Goal: Information Seeking & Learning: Learn about a topic

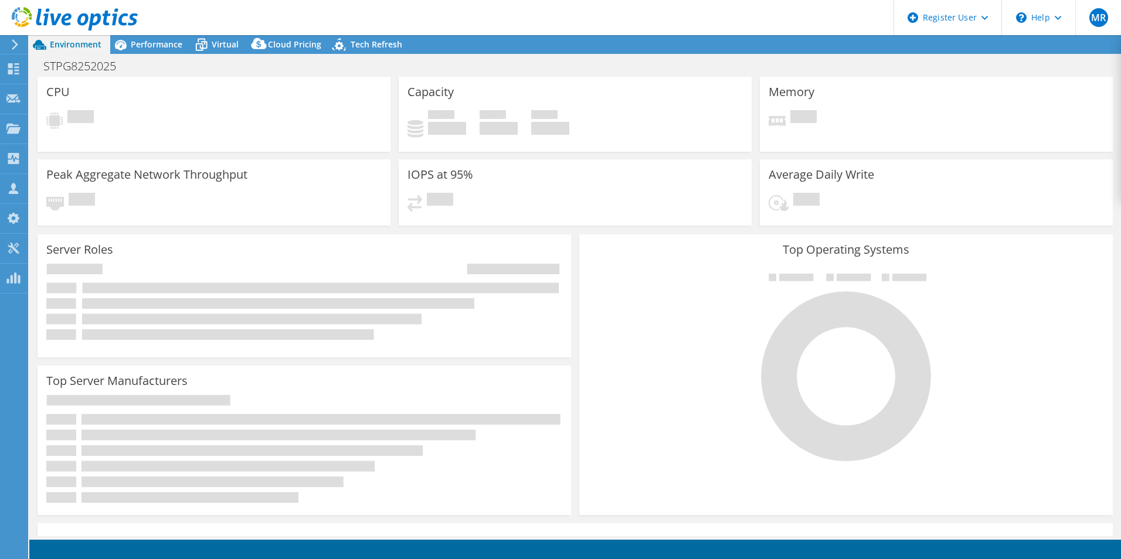
select select "USD"
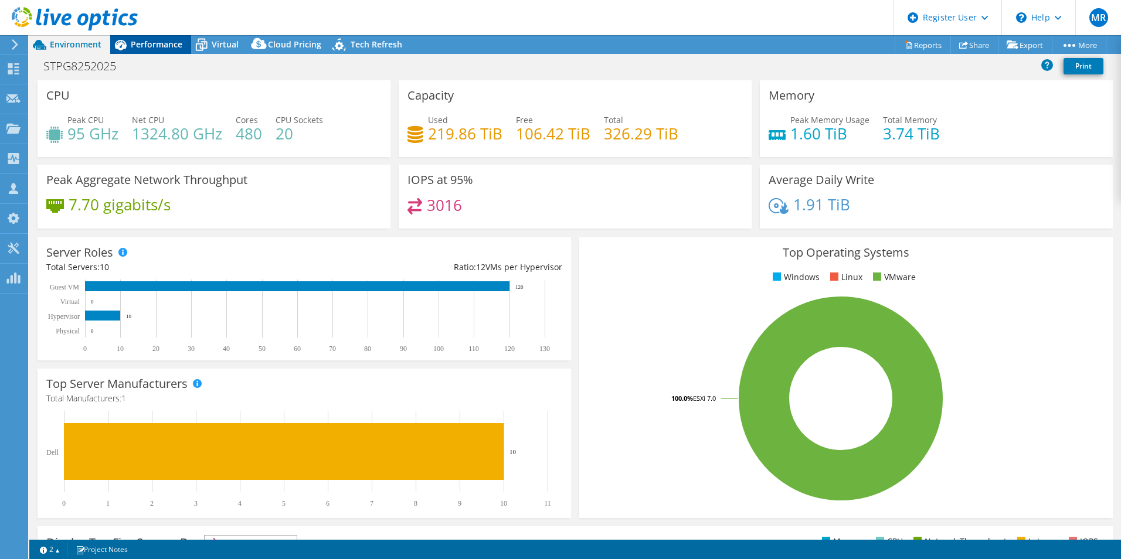
click at [167, 51] on div "Performance" at bounding box center [150, 44] width 81 height 19
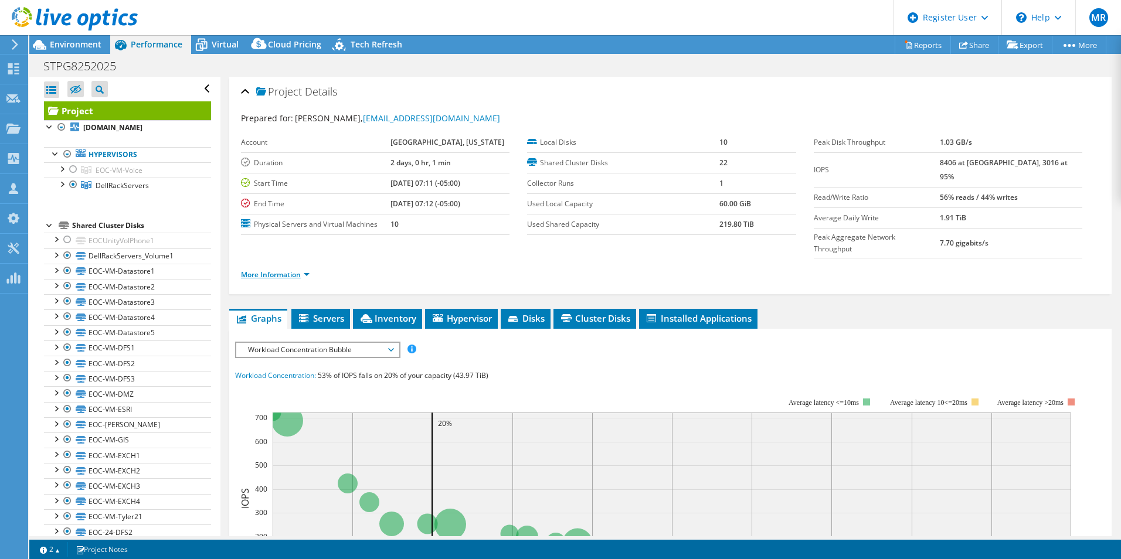
click at [268, 270] on link "More Information" at bounding box center [275, 275] width 69 height 10
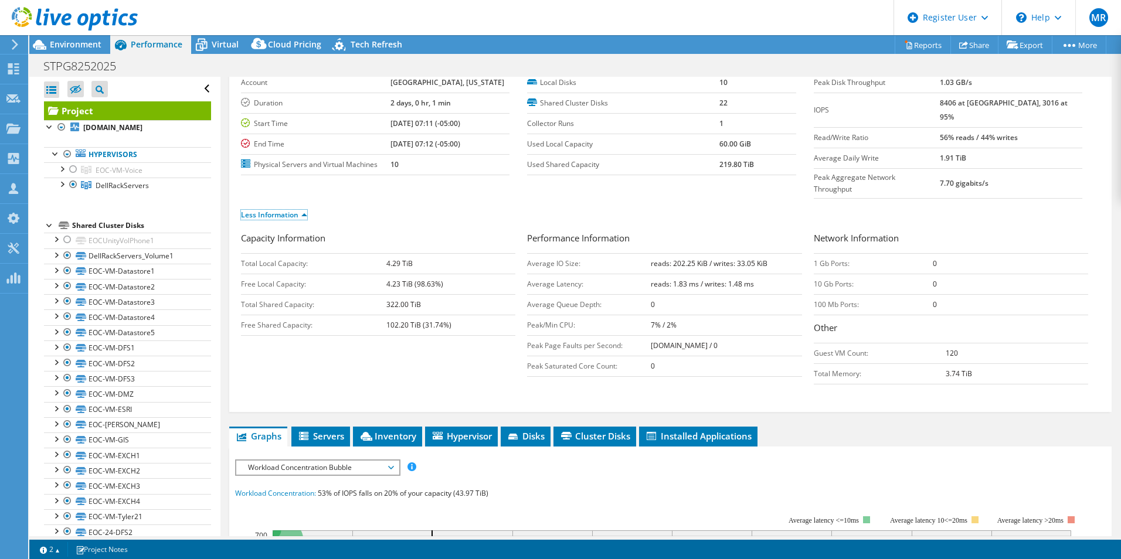
scroll to position [59, 0]
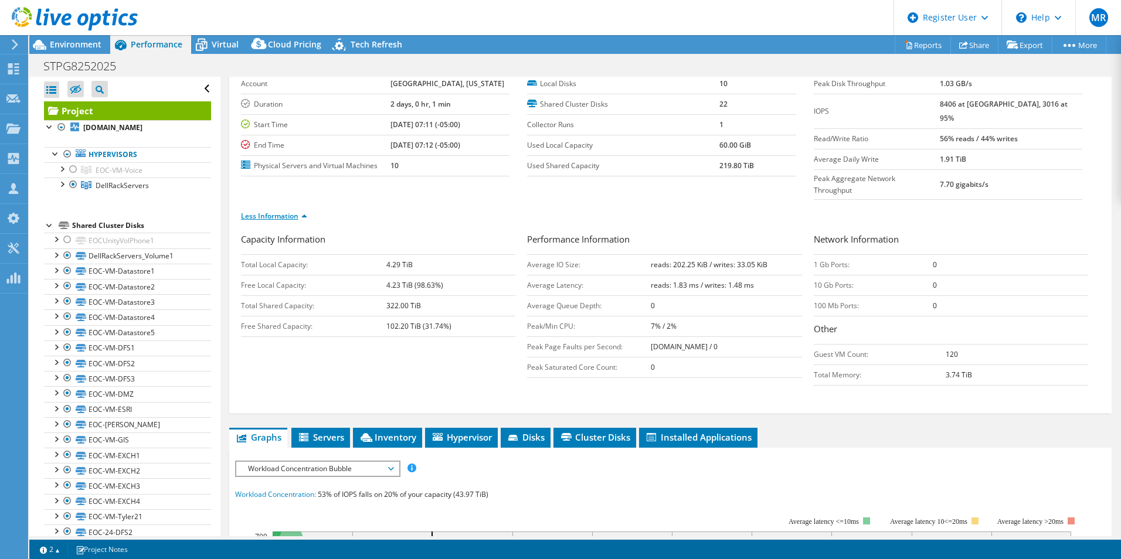
click at [292, 211] on link "Less Information" at bounding box center [274, 216] width 66 height 10
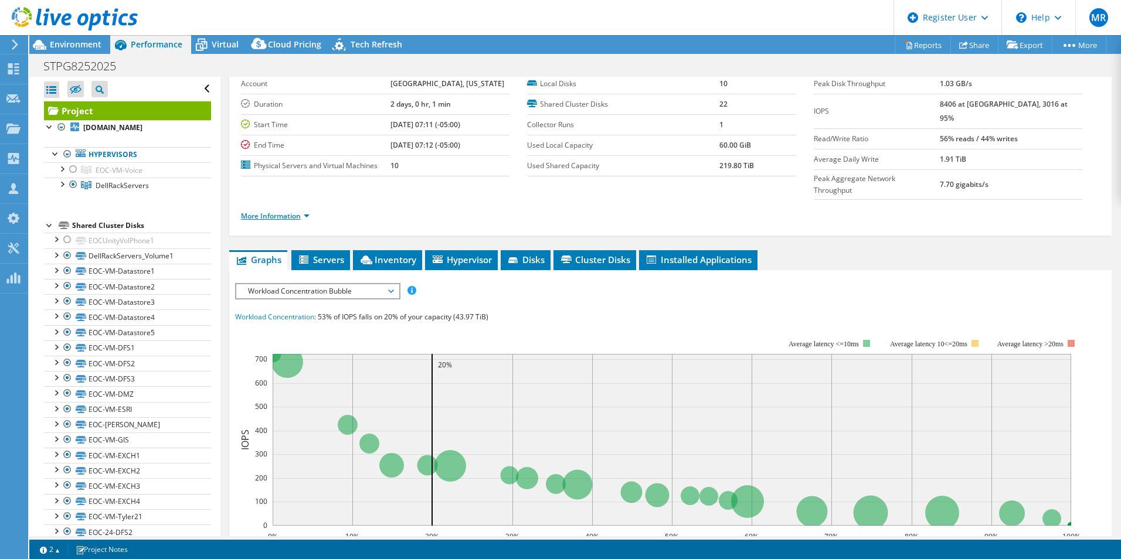
click at [292, 211] on link "More Information" at bounding box center [275, 216] width 69 height 10
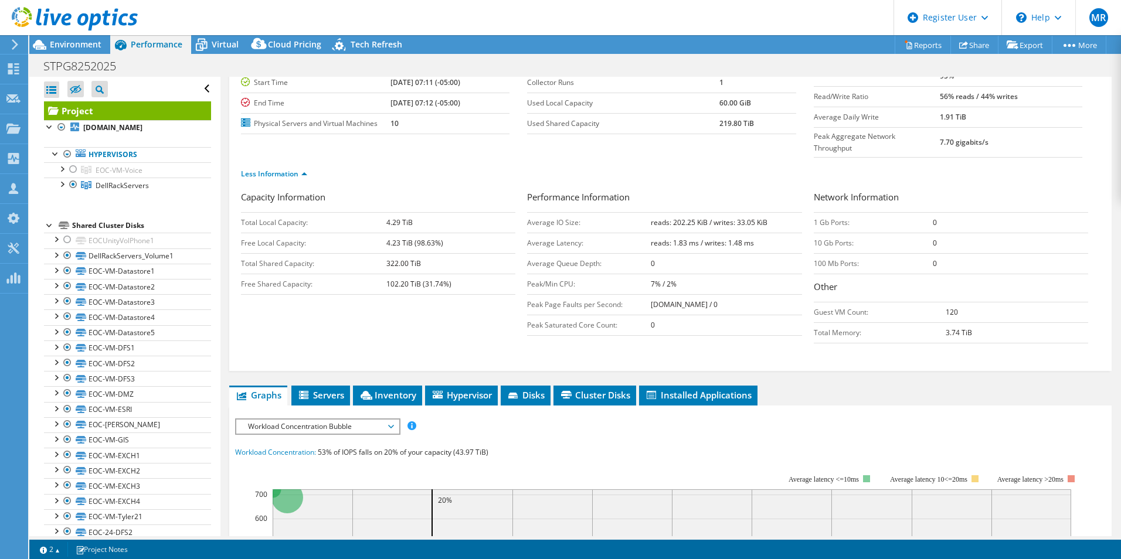
scroll to position [0, 0]
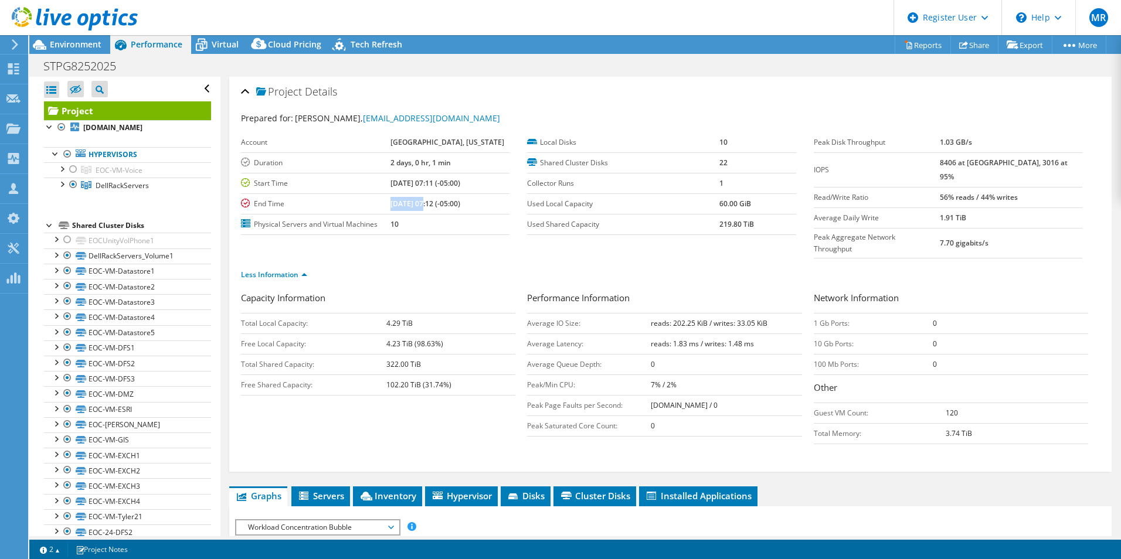
drag, startPoint x: 389, startPoint y: 205, endPoint x: 421, endPoint y: 207, distance: 31.7
click at [421, 207] on tr "End Time 08/27/2025, 07:12 (-05:00)" at bounding box center [375, 203] width 268 height 21
drag, startPoint x: 382, startPoint y: 359, endPoint x: 420, endPoint y: 362, distance: 38.2
click at [420, 375] on tr "Free Shared Capacity: 102.20 TiB (31.74%)" at bounding box center [378, 385] width 274 height 21
click at [212, 34] on header "MR Dell User Mike Reine Mike.Reine@dell.com Dell My Profile Log Out \n Help Exp…" at bounding box center [560, 17] width 1121 height 35
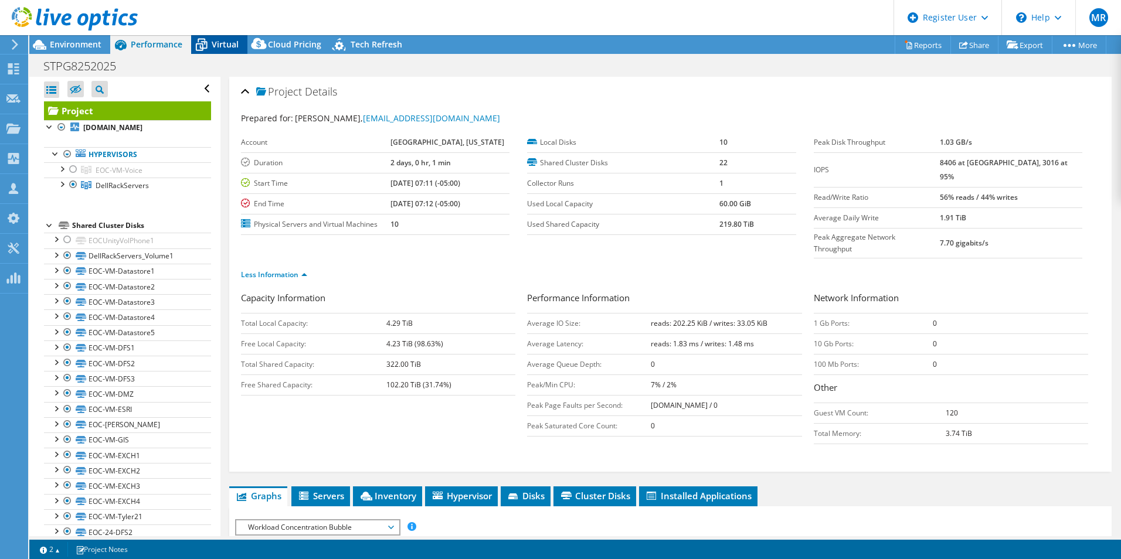
click at [210, 45] on icon at bounding box center [201, 45] width 21 height 21
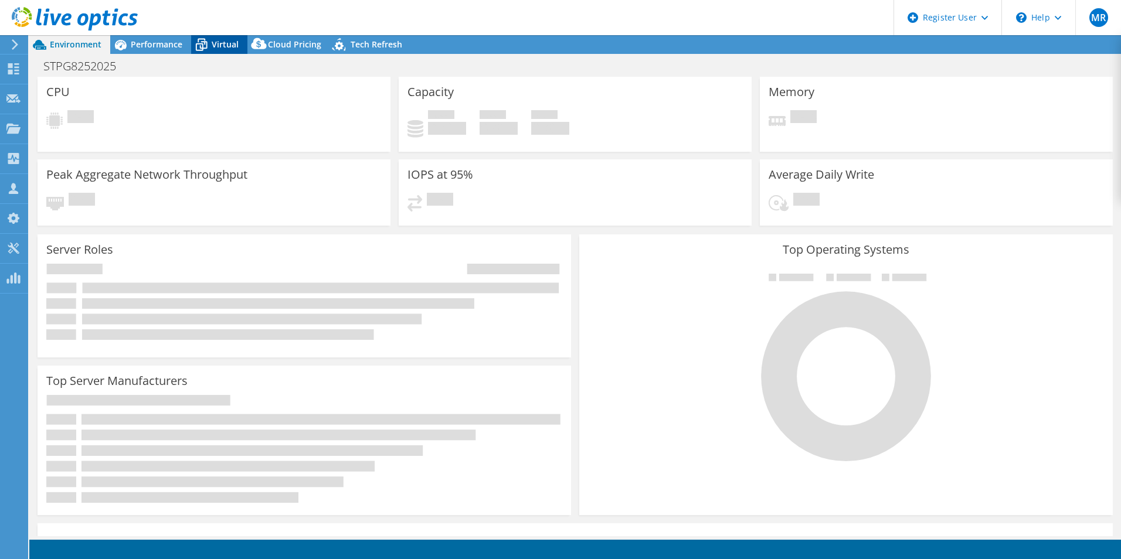
select select "USD"
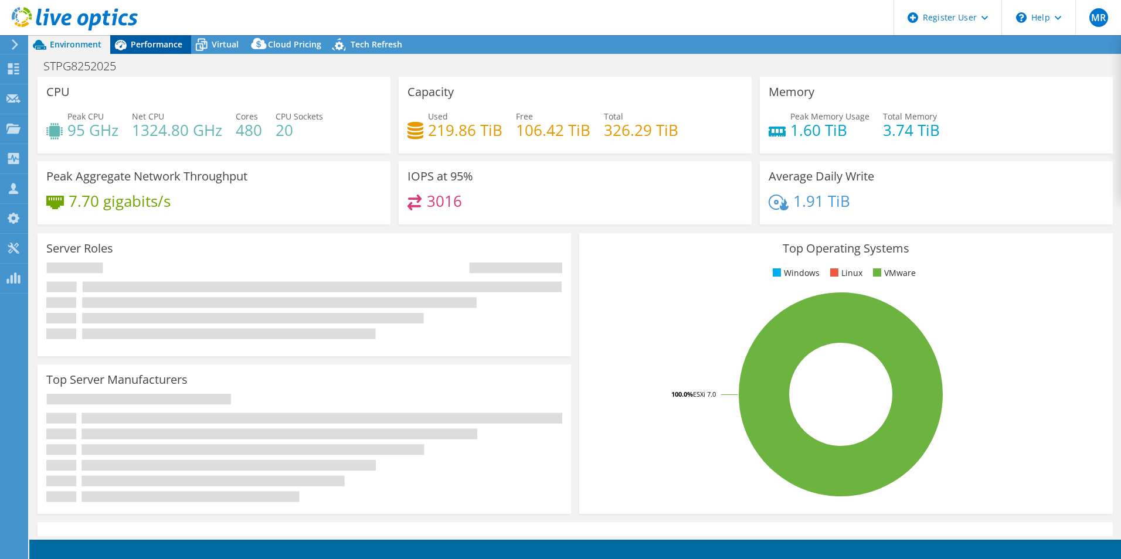
click at [163, 42] on span "Performance" at bounding box center [157, 44] width 52 height 11
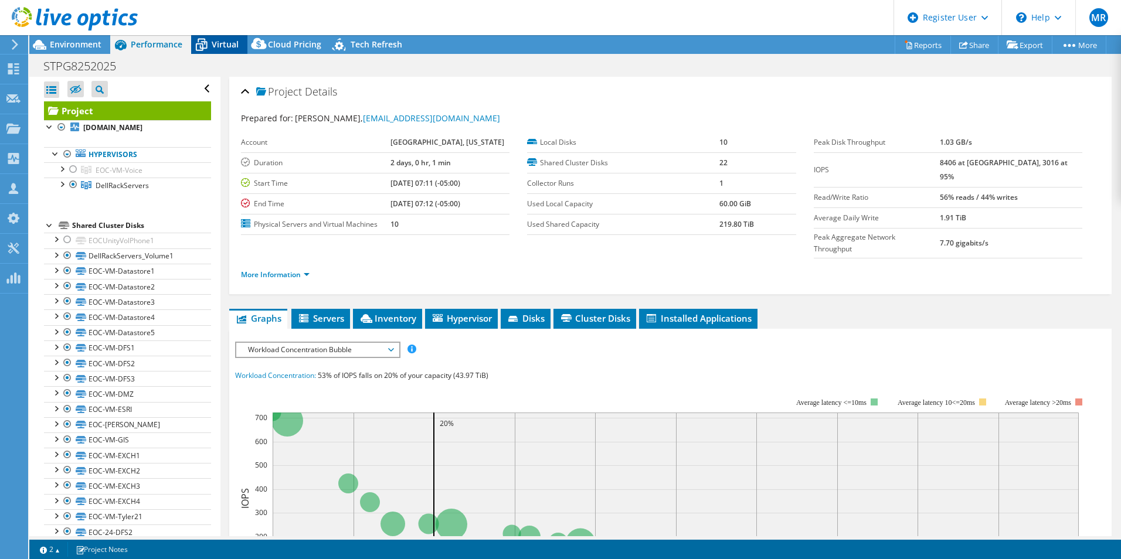
click at [205, 40] on icon at bounding box center [202, 41] width 8 height 4
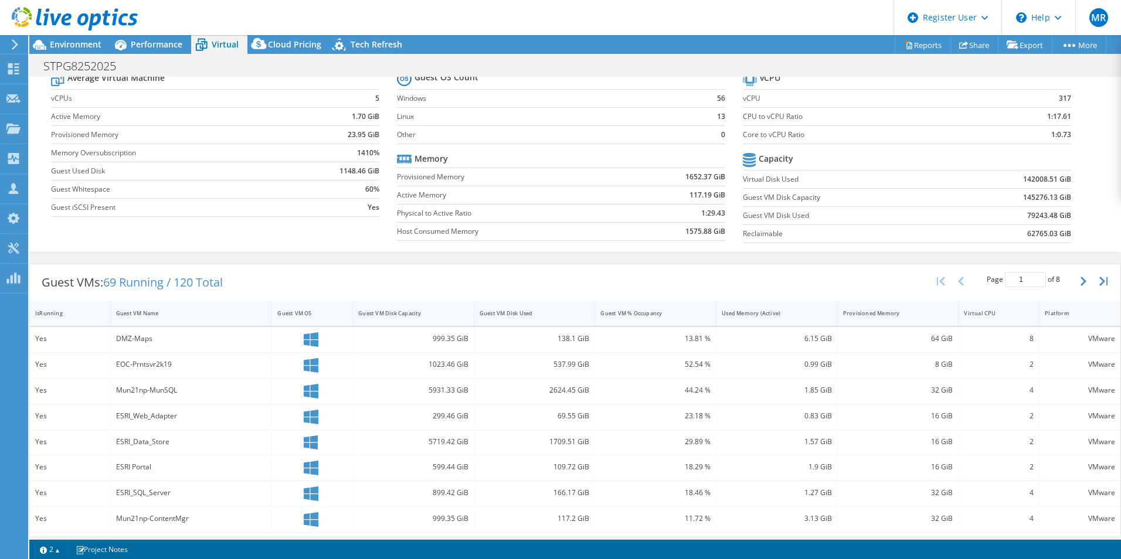
scroll to position [117, 0]
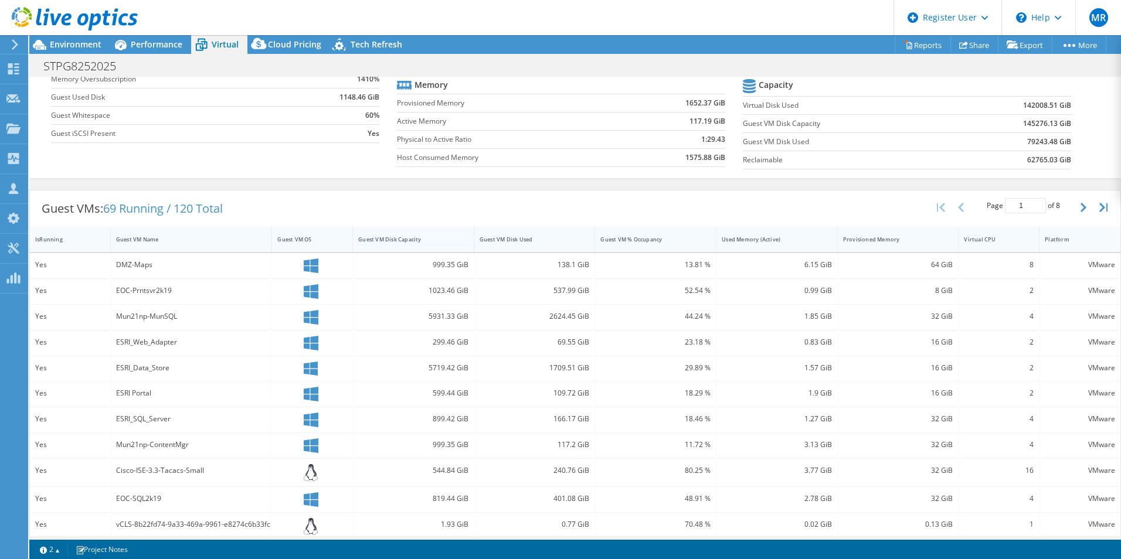
click at [428, 238] on div "Guest VM Disk Capacity" at bounding box center [406, 240] width 96 height 8
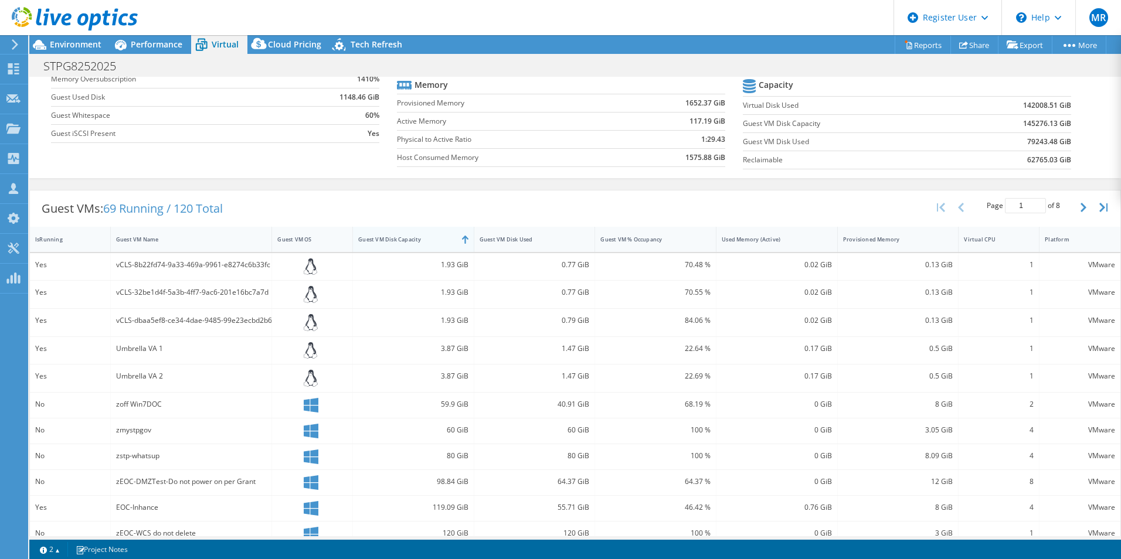
click at [427, 238] on div "Guest VM Disk Capacity" at bounding box center [406, 240] width 96 height 8
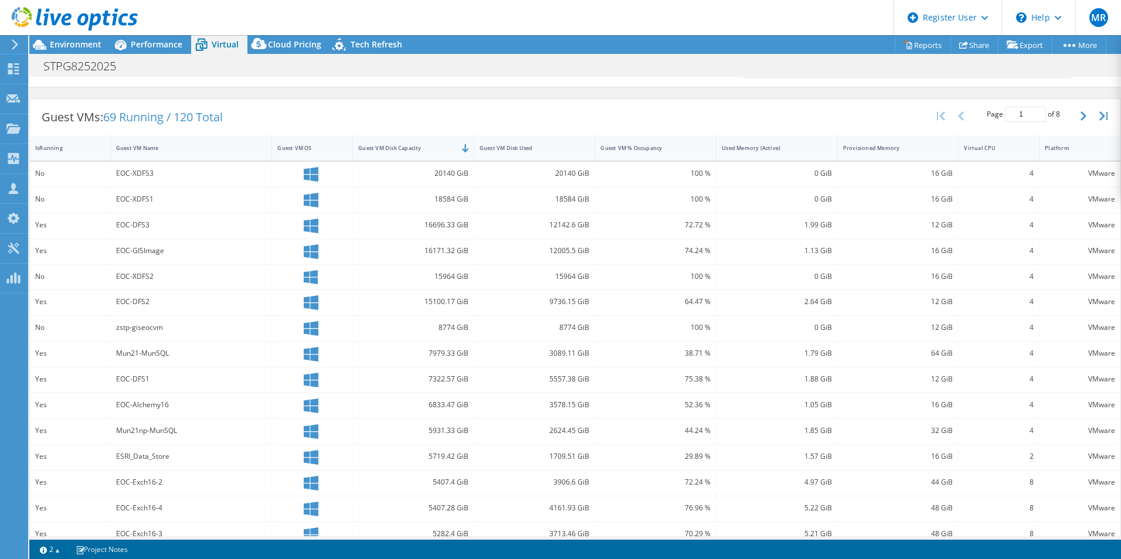
scroll to position [226, 0]
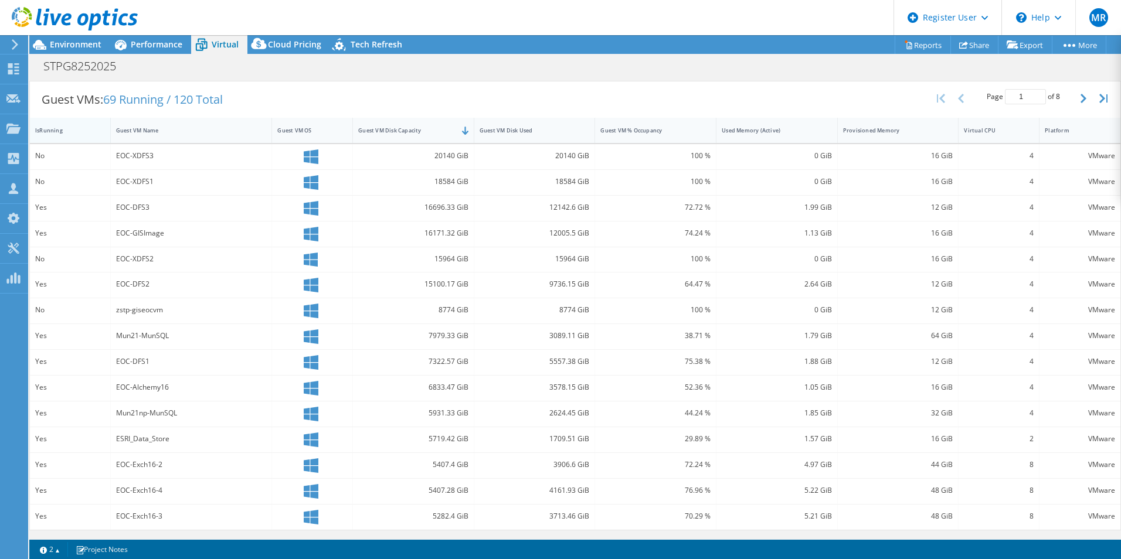
click at [43, 131] on div "IsRunning" at bounding box center [63, 131] width 56 height 8
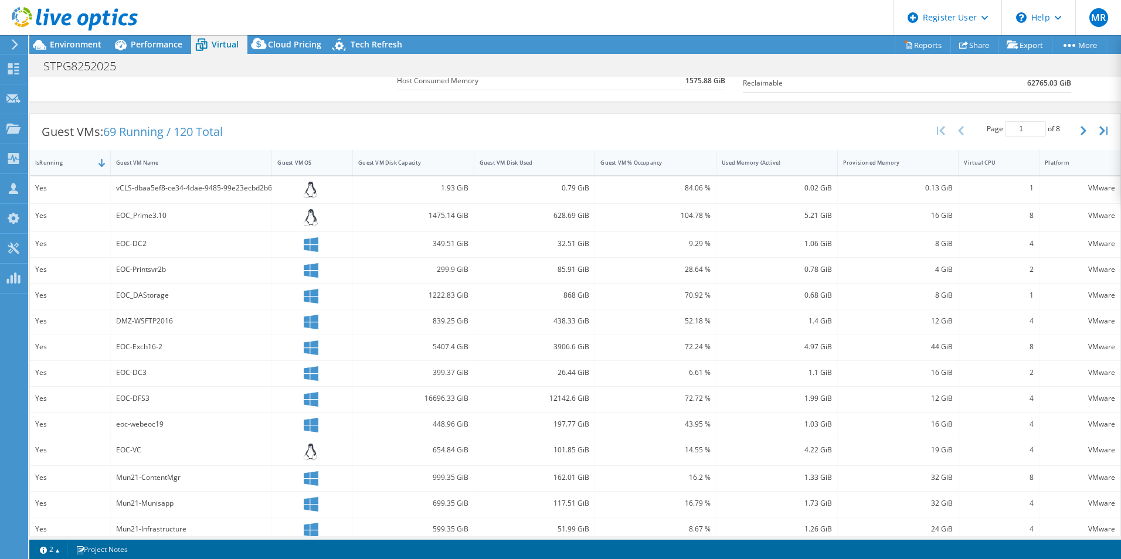
scroll to position [174, 0]
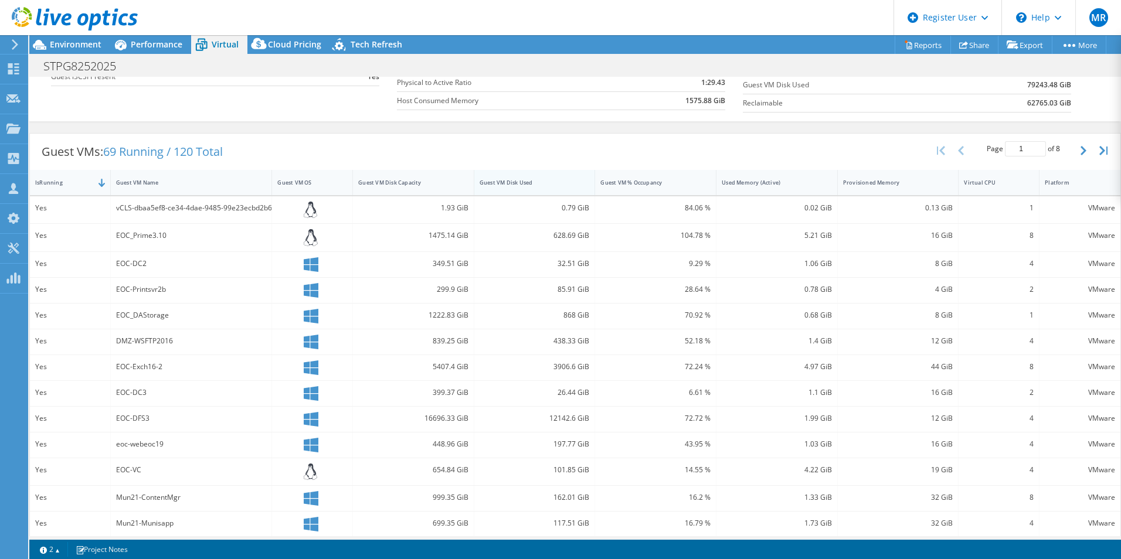
click at [545, 187] on div "Guest VM Disk Used" at bounding box center [527, 182] width 107 height 18
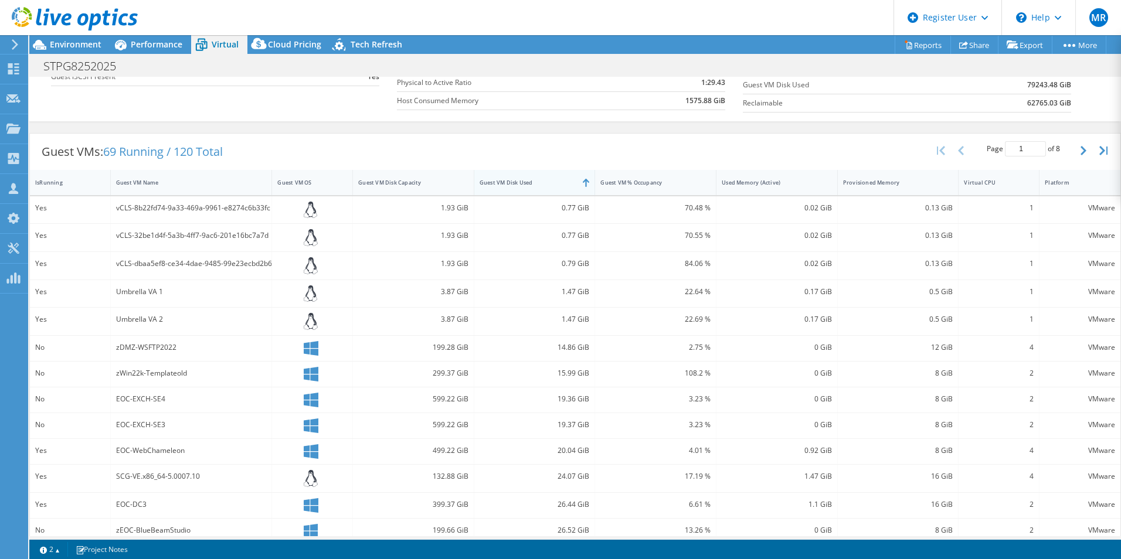
click at [545, 187] on div "Guest VM Disk Used" at bounding box center [527, 182] width 107 height 18
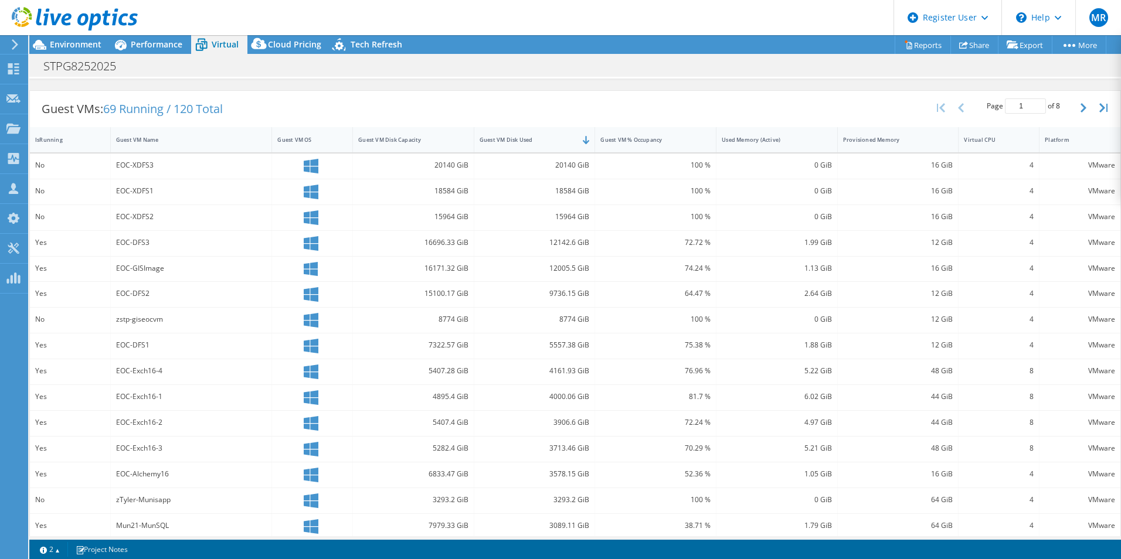
scroll to position [226, 0]
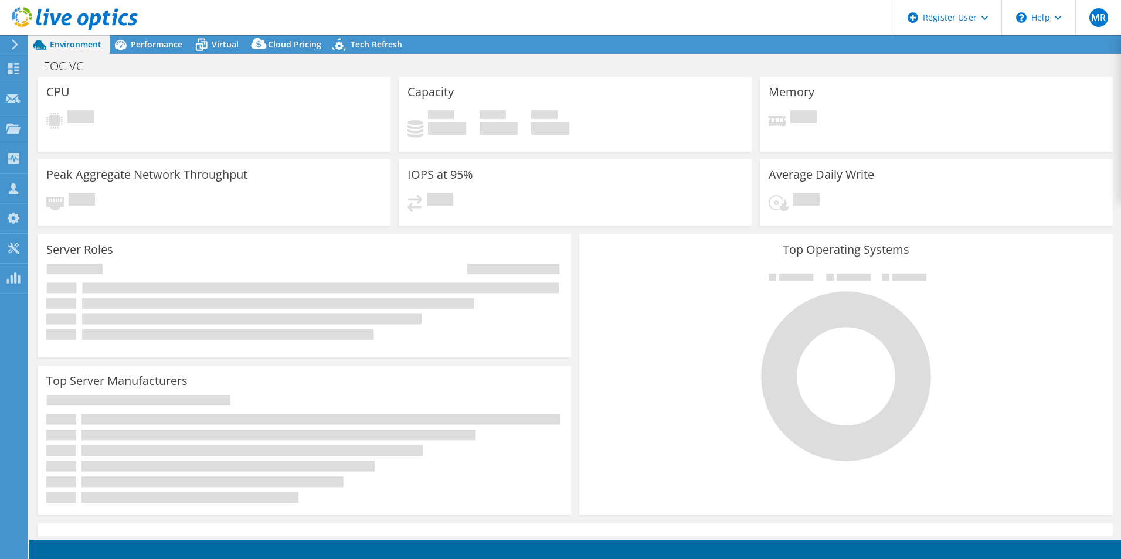
select select "USD"
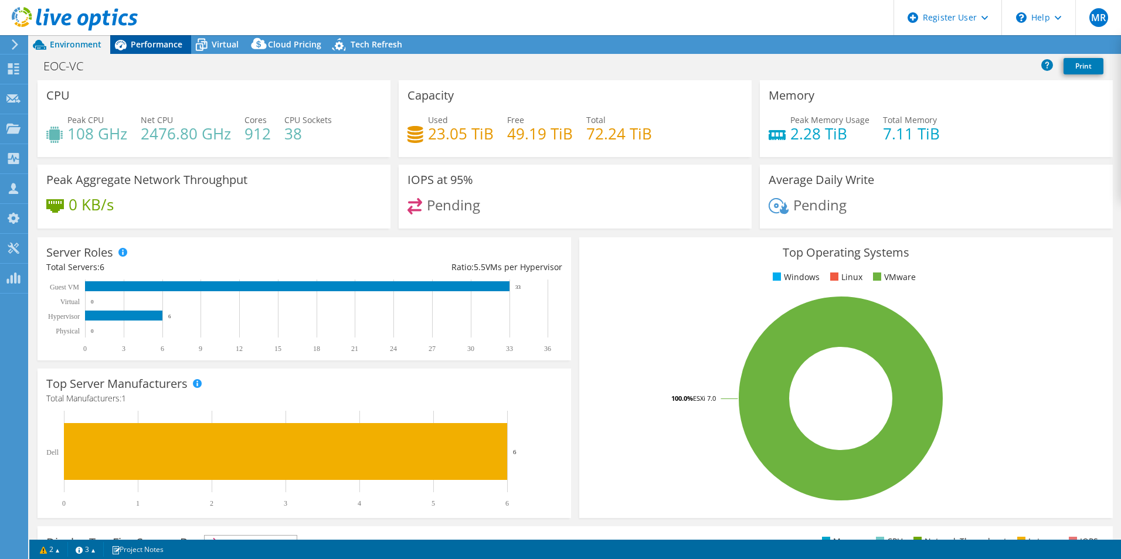
click at [149, 47] on span "Performance" at bounding box center [157, 44] width 52 height 11
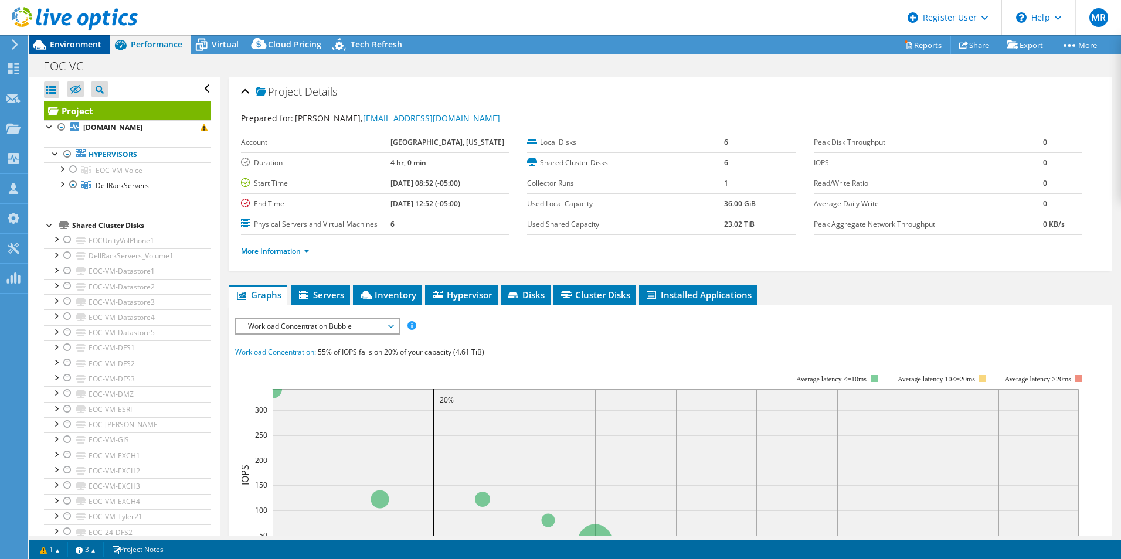
click at [76, 46] on span "Environment" at bounding box center [76, 44] width 52 height 11
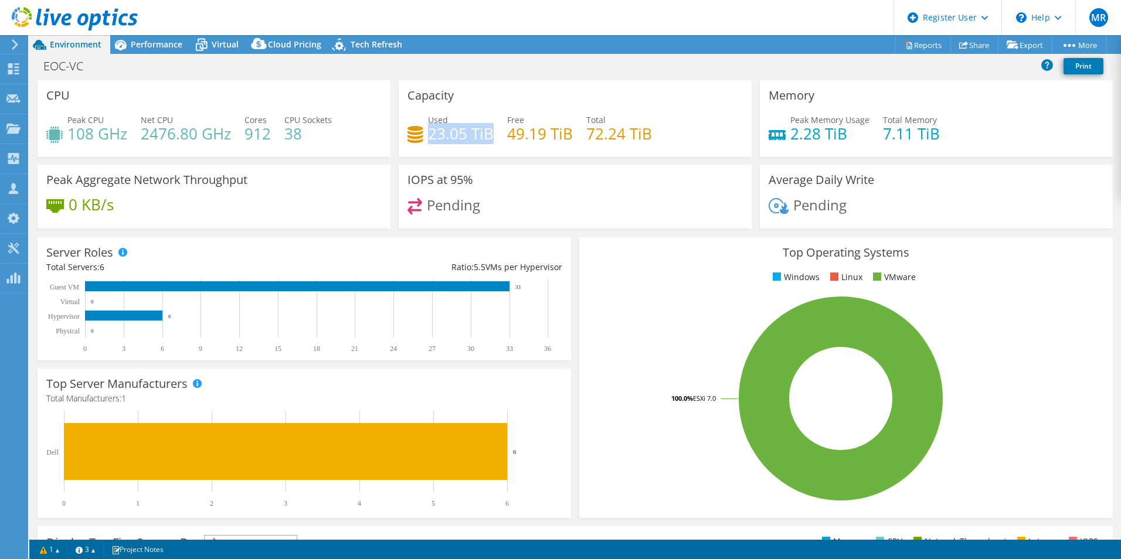
drag, startPoint x: 489, startPoint y: 137, endPoint x: 426, endPoint y: 138, distance: 63.9
click at [428, 138] on h4 "23.05 TiB" at bounding box center [461, 133] width 66 height 13
click at [307, 220] on div "0 KB/s" at bounding box center [213, 210] width 335 height 25
click at [142, 35] on div "Performance" at bounding box center [150, 44] width 81 height 19
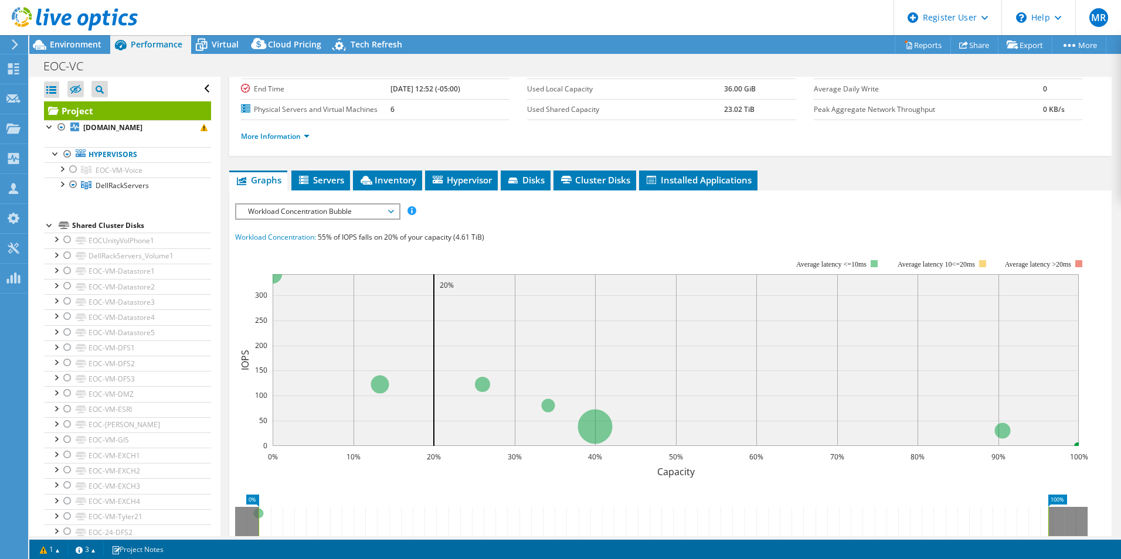
scroll to position [117, 0]
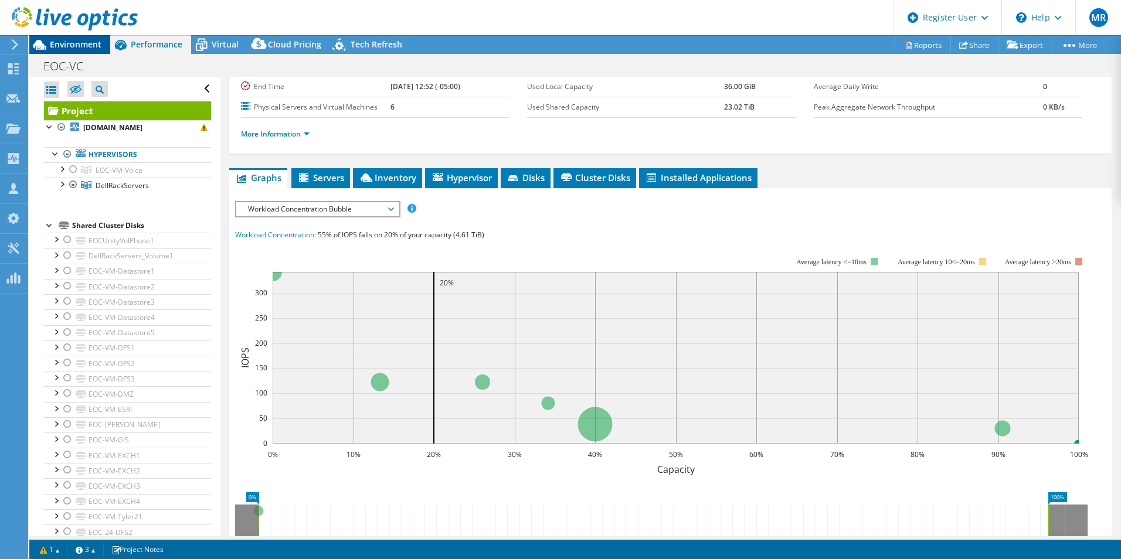
click at [63, 50] on div "Environment" at bounding box center [69, 44] width 81 height 19
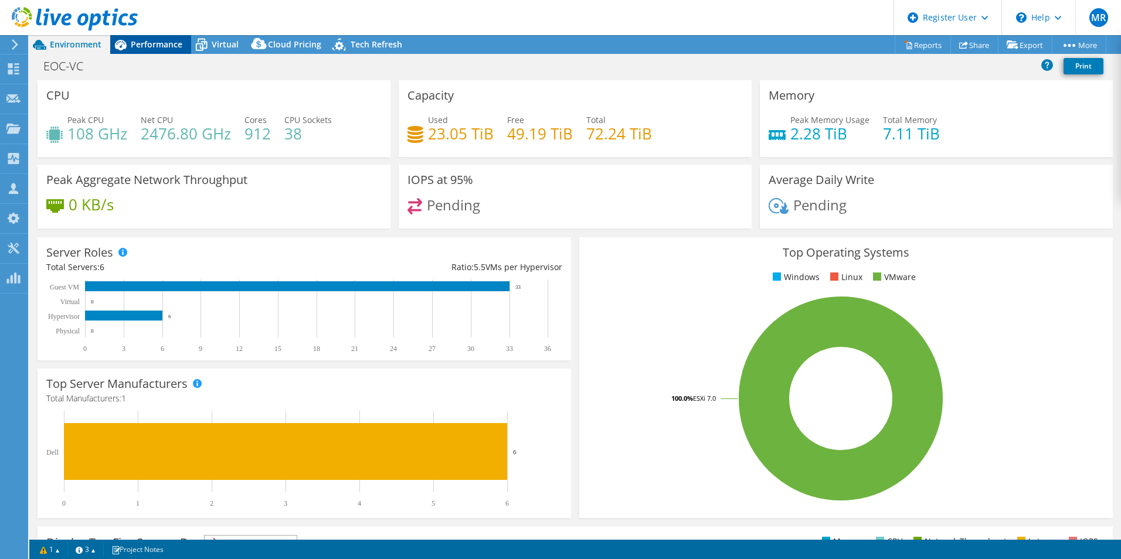
click at [161, 40] on span "Performance" at bounding box center [157, 44] width 52 height 11
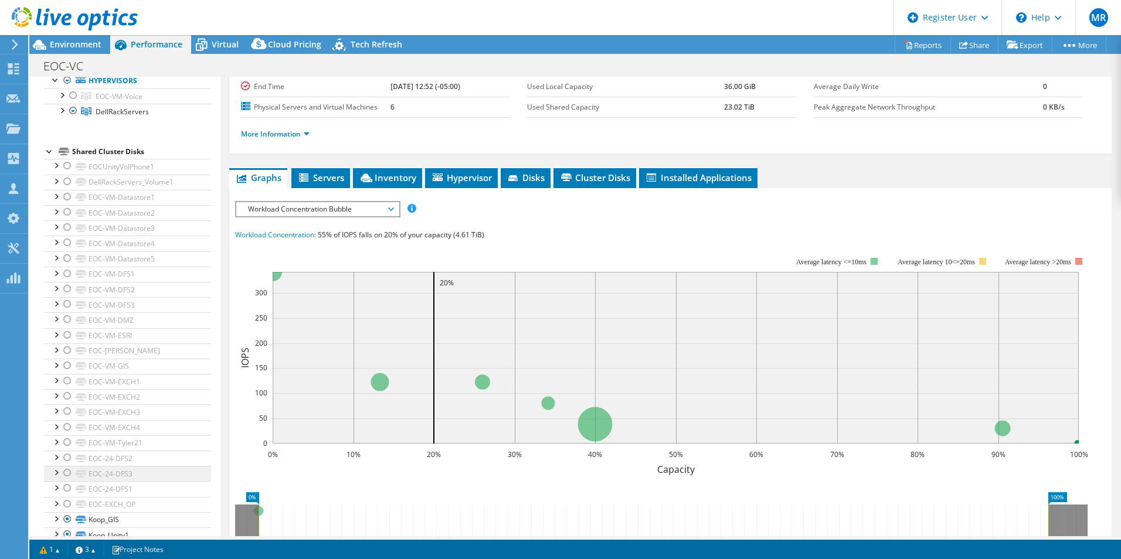
scroll to position [156, 0]
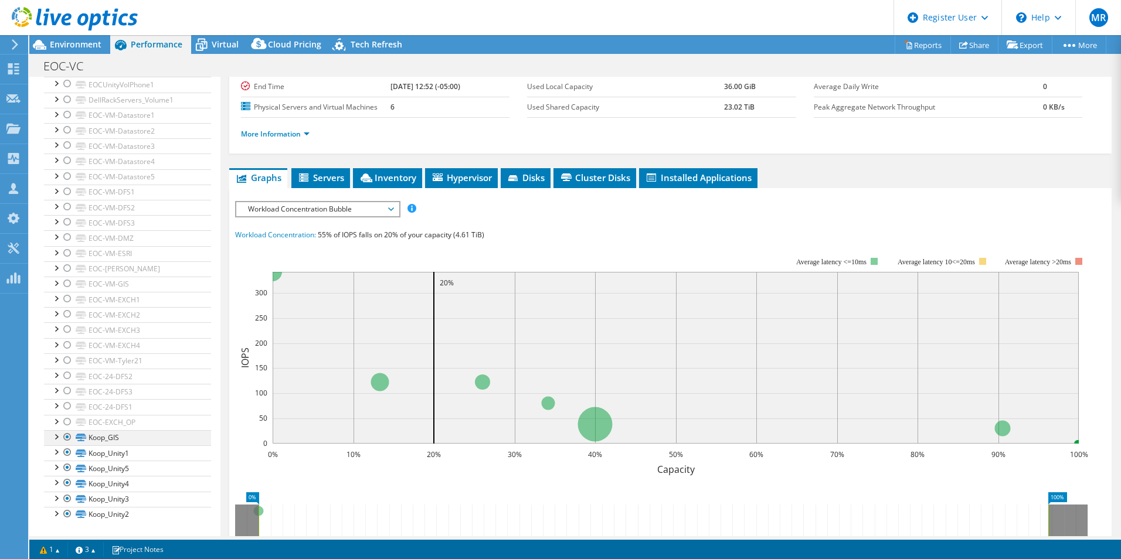
click at [57, 440] on div at bounding box center [56, 436] width 12 height 12
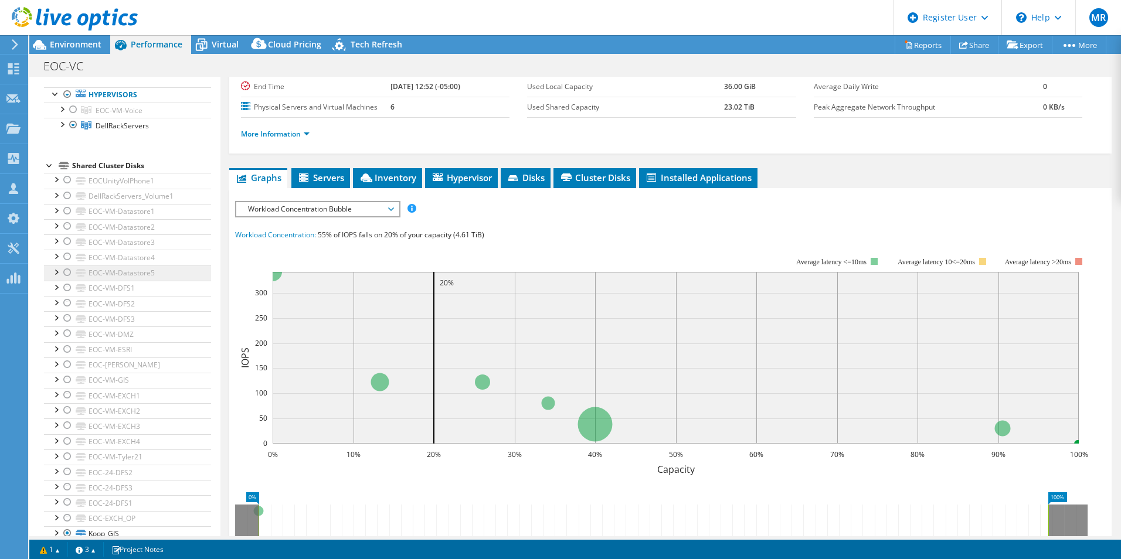
scroll to position [0, 0]
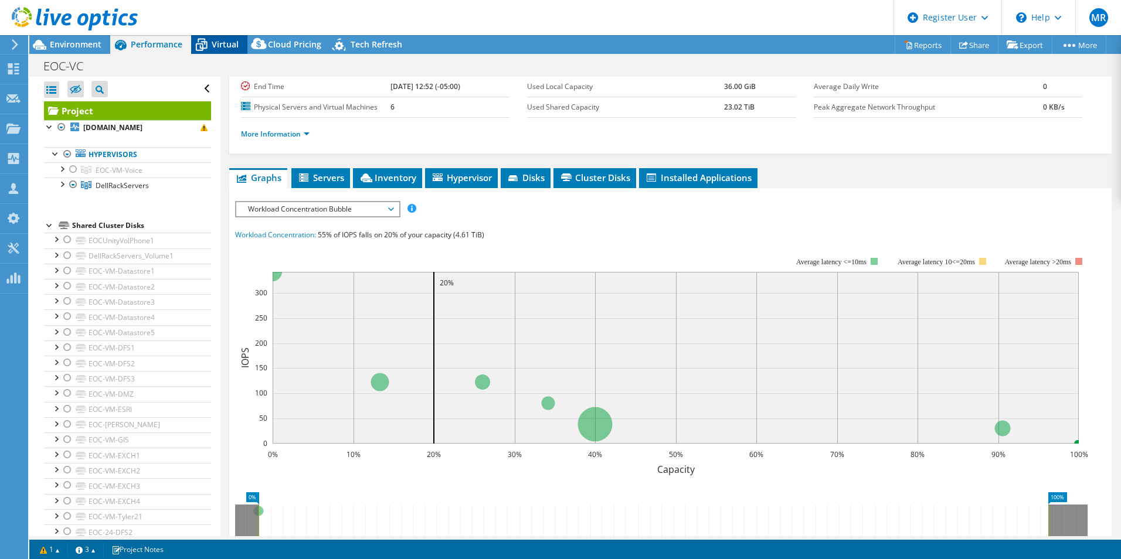
click at [216, 49] on span "Virtual" at bounding box center [225, 44] width 27 height 11
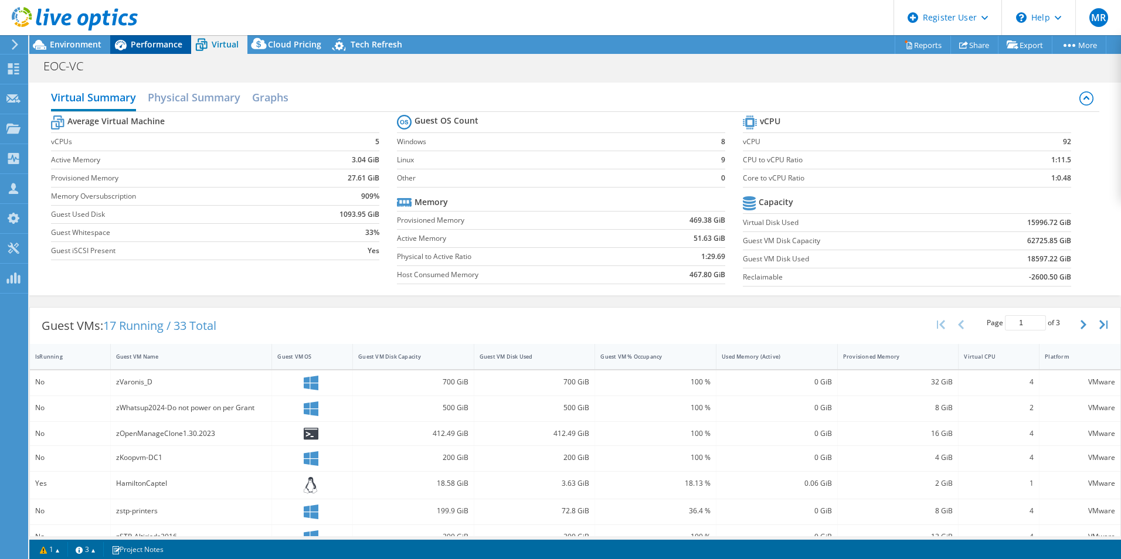
click at [145, 48] on span "Performance" at bounding box center [157, 44] width 52 height 11
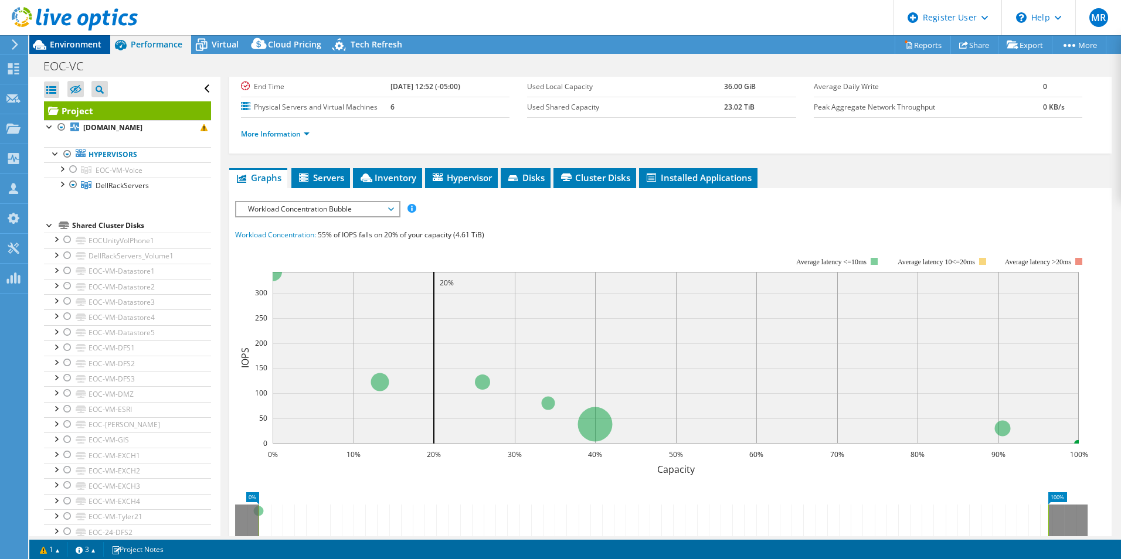
click at [79, 49] on span "Environment" at bounding box center [76, 44] width 52 height 11
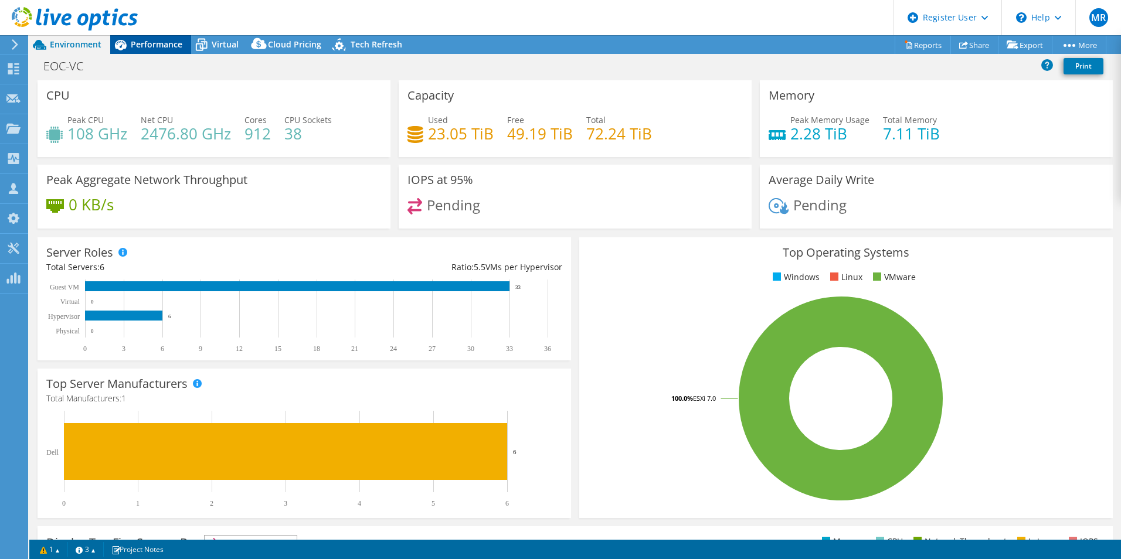
click at [154, 38] on div "Performance" at bounding box center [150, 44] width 81 height 19
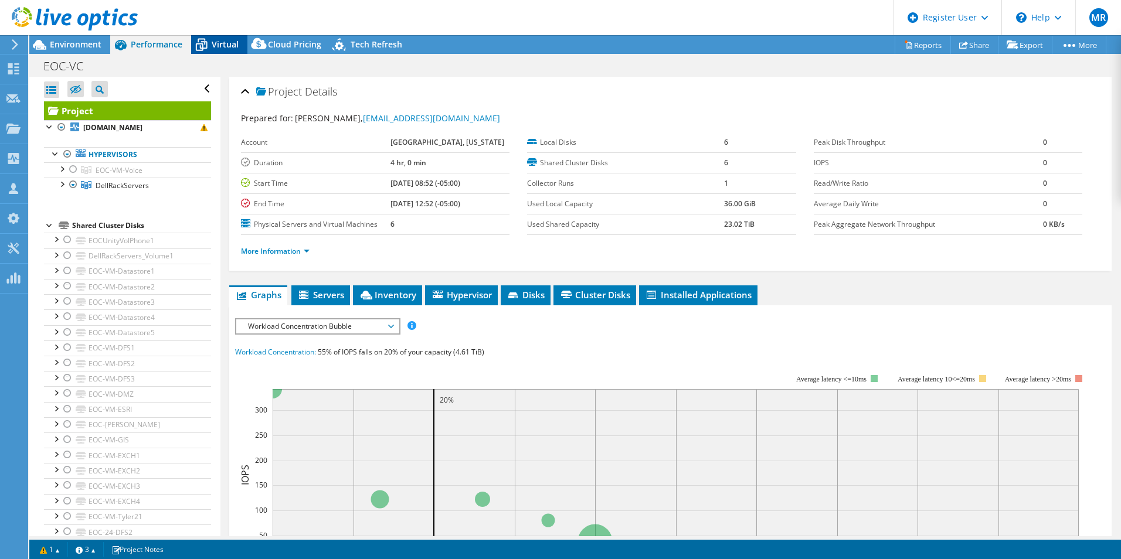
click at [221, 47] on span "Virtual" at bounding box center [225, 44] width 27 height 11
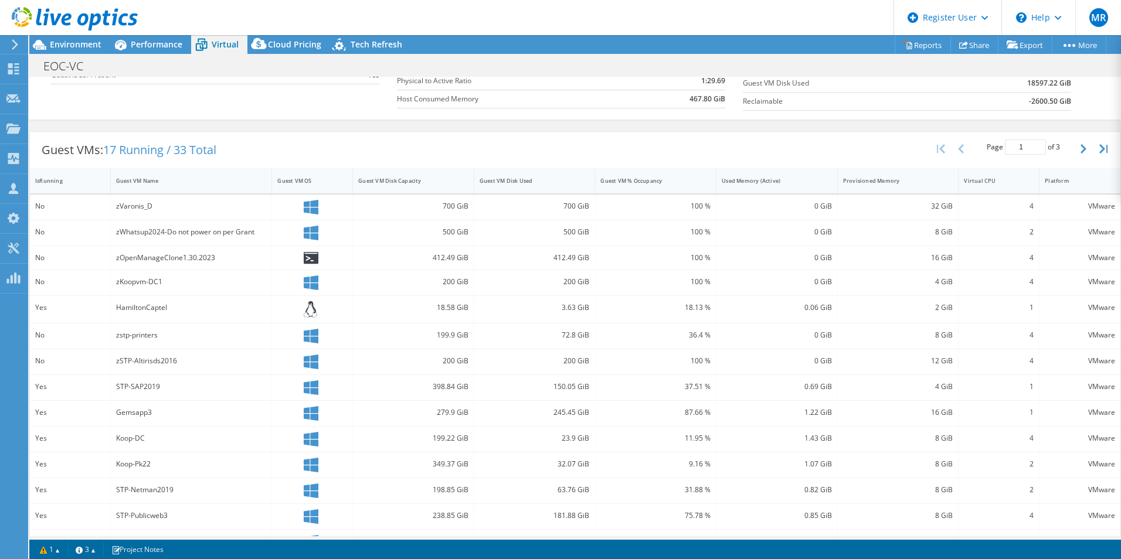
scroll to position [229, 0]
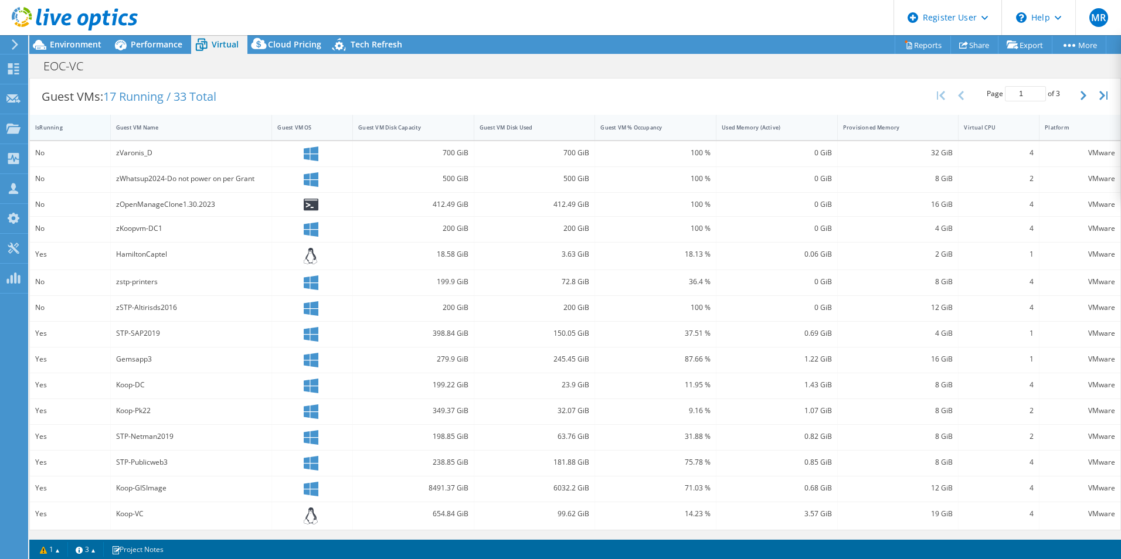
click at [53, 130] on div "IsRunning" at bounding box center [63, 128] width 56 height 8
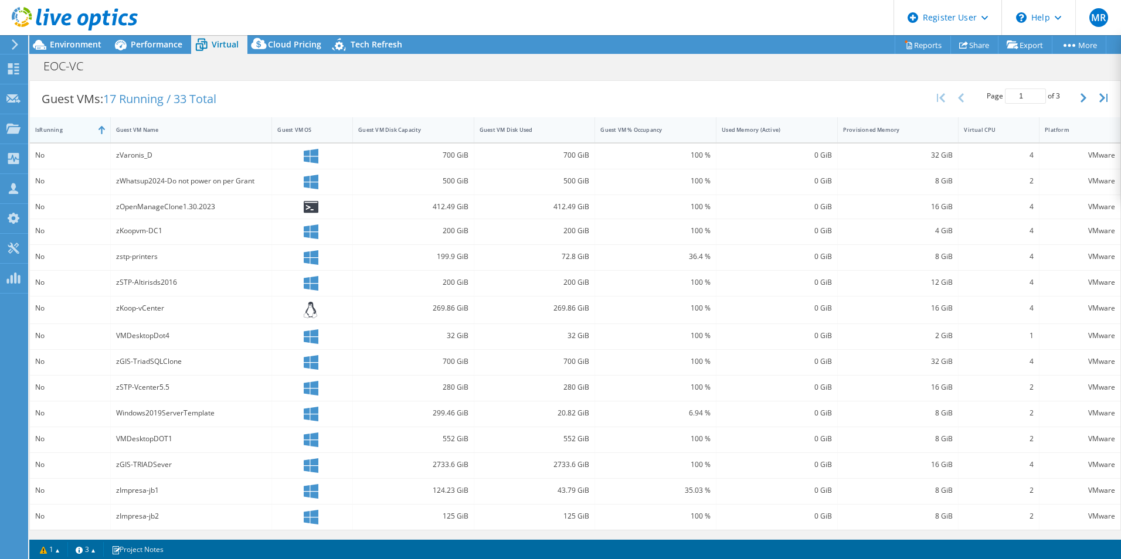
click at [53, 130] on div "IsRunning" at bounding box center [63, 130] width 56 height 8
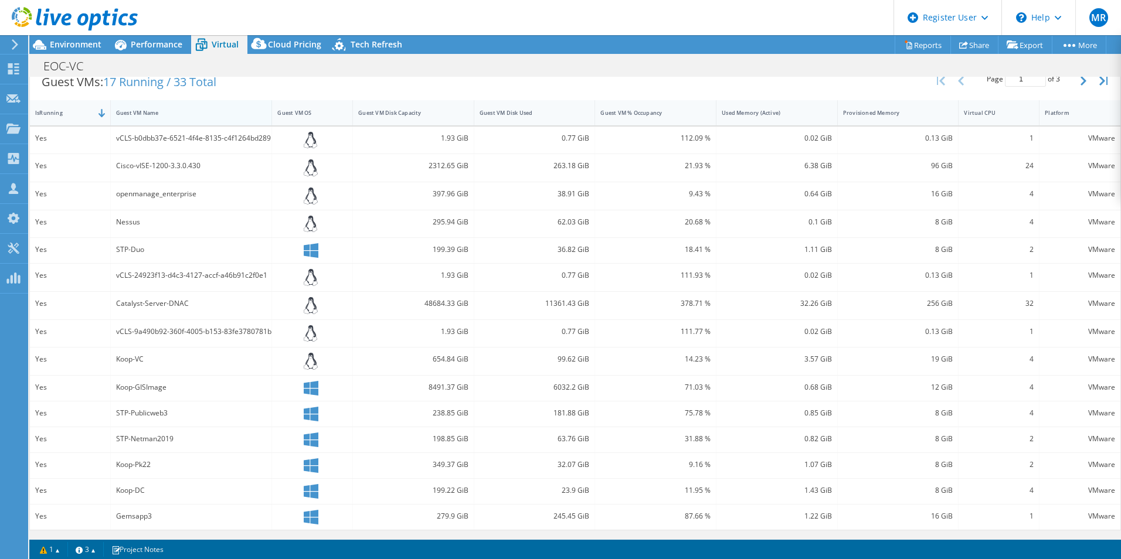
scroll to position [127, 0]
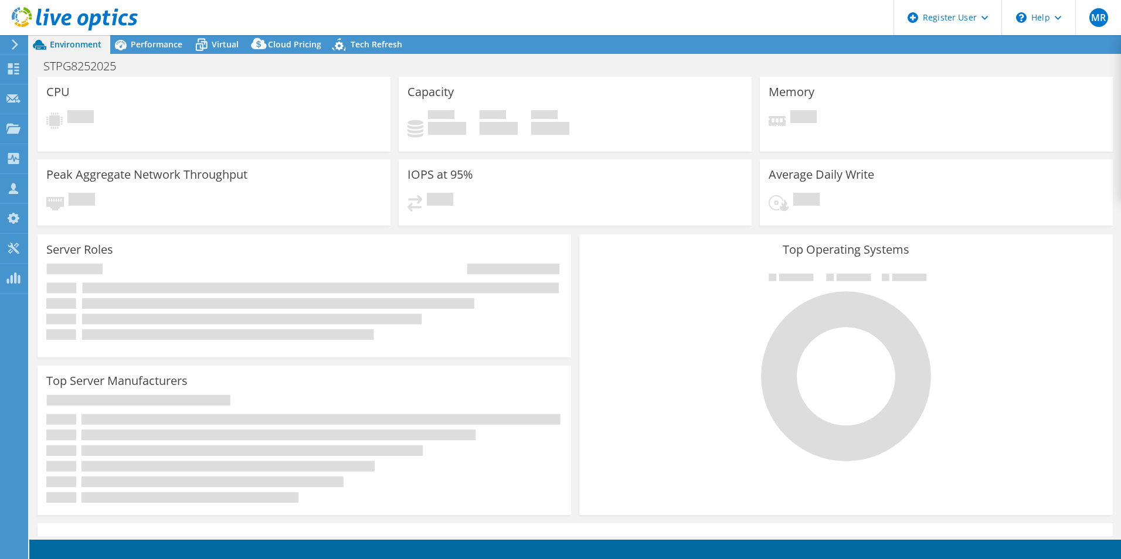
select select "USD"
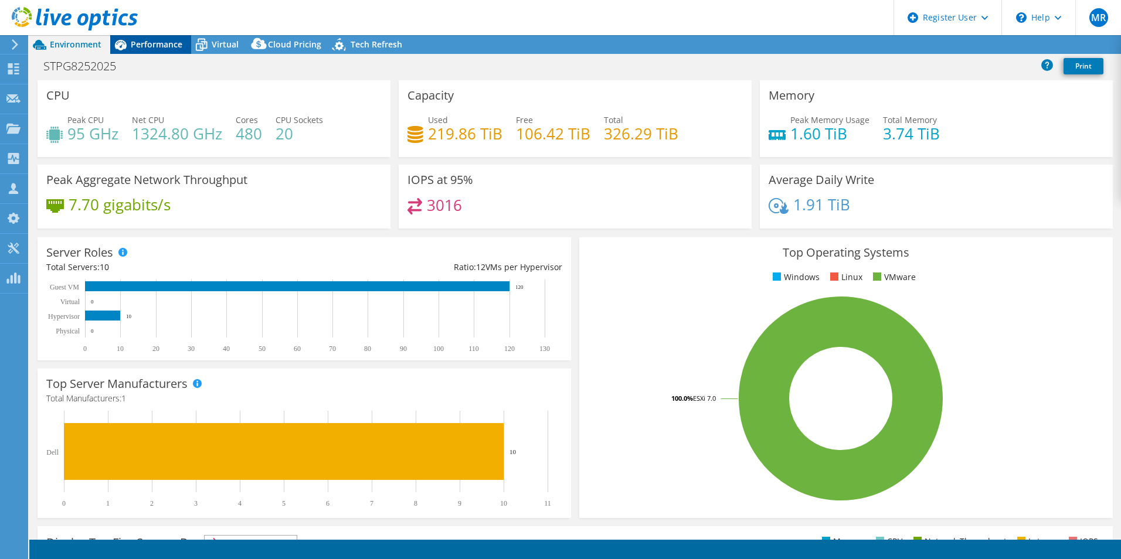
click at [156, 45] on span "Performance" at bounding box center [157, 44] width 52 height 11
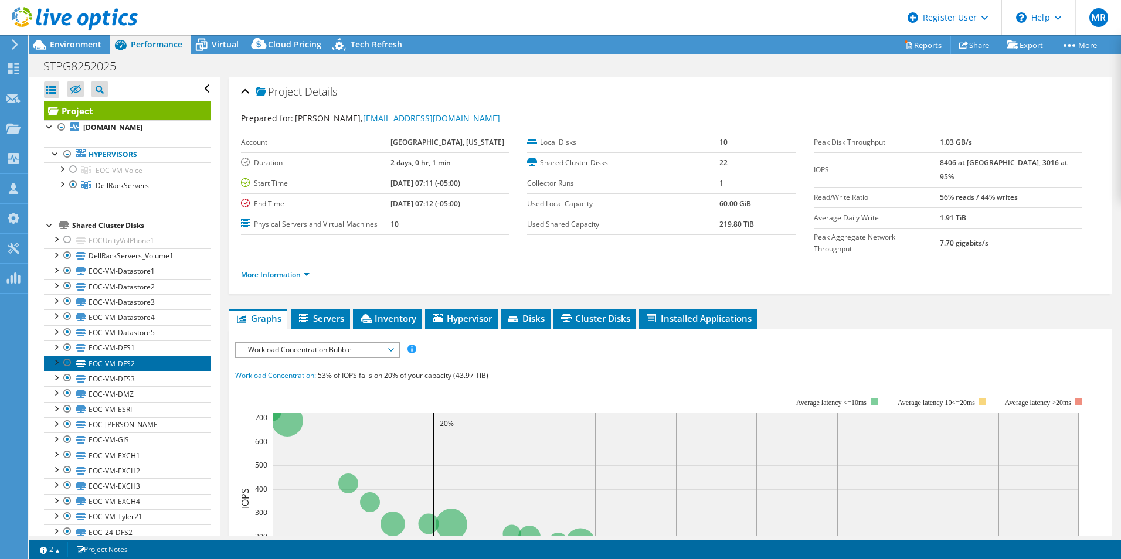
click at [172, 360] on link "EOC-VM-DFS2" at bounding box center [127, 363] width 167 height 15
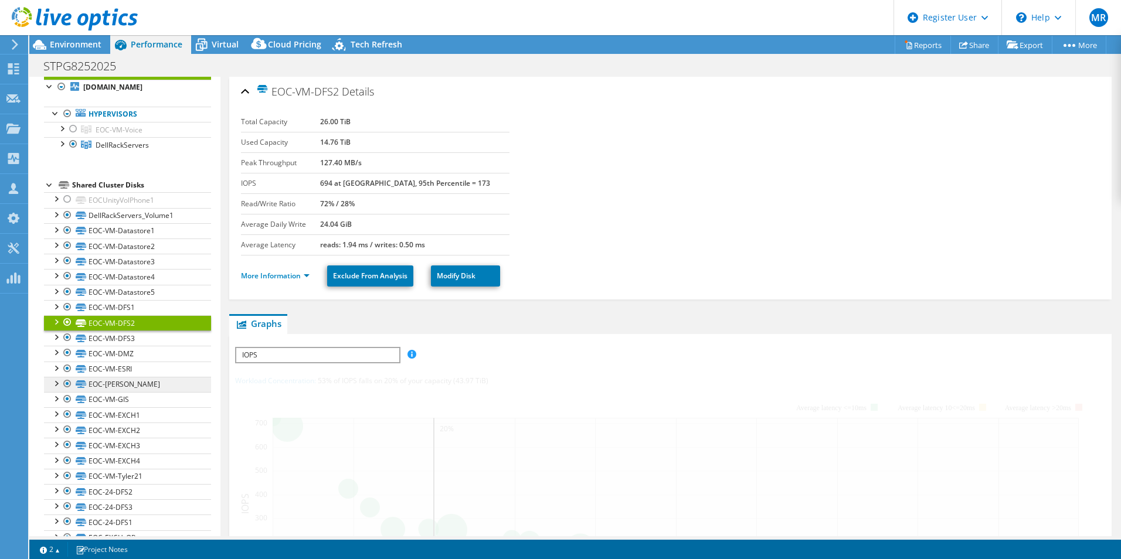
scroll to position [64, 0]
